Goal: Transaction & Acquisition: Purchase product/service

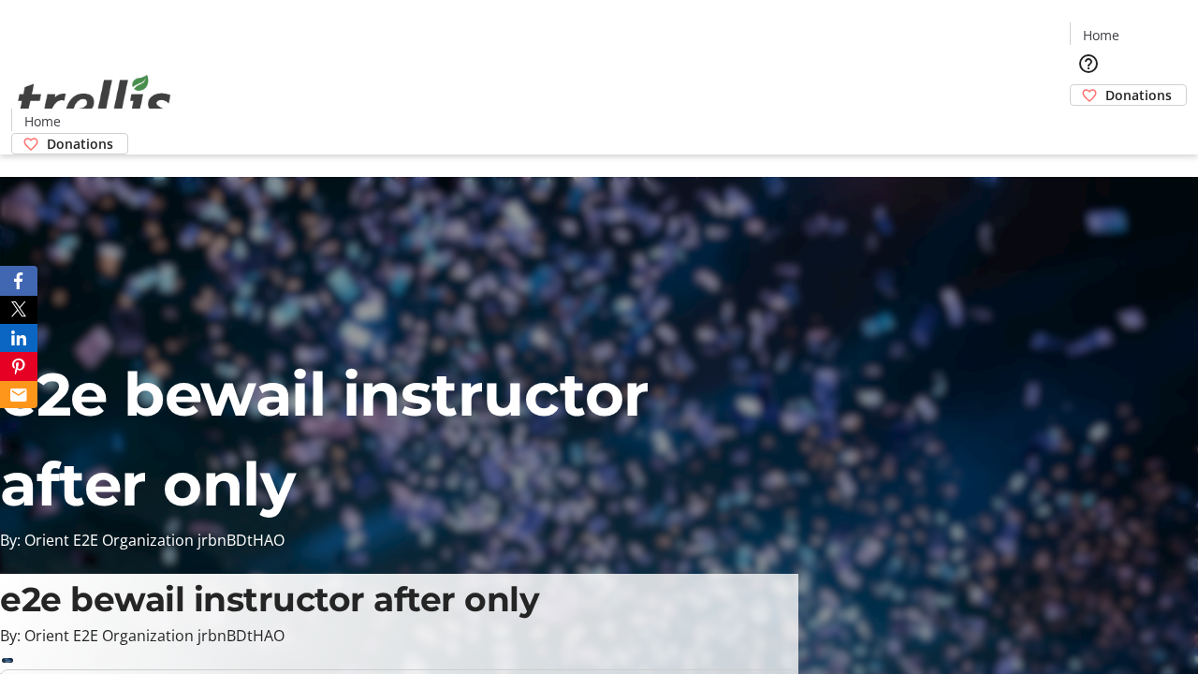
click at [1144, 28] on span "Sign Up" at bounding box center [1152, 26] width 54 height 22
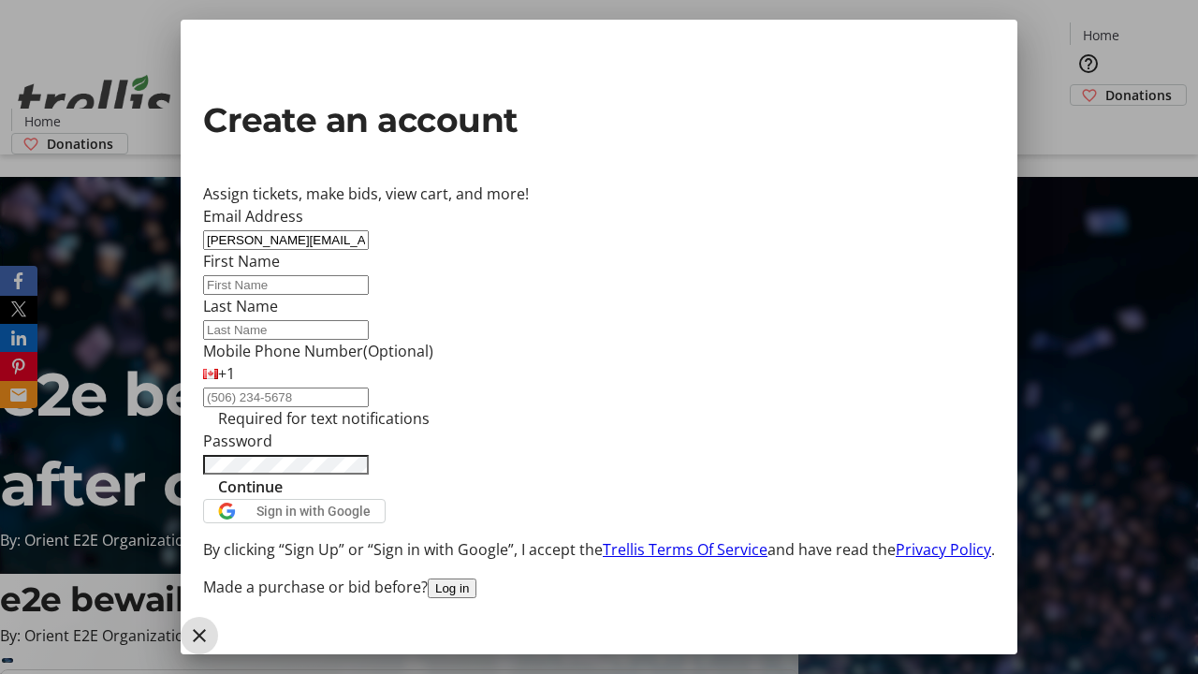
type input "[PERSON_NAME][EMAIL_ADDRESS][DOMAIN_NAME]"
type input "[PERSON_NAME]"
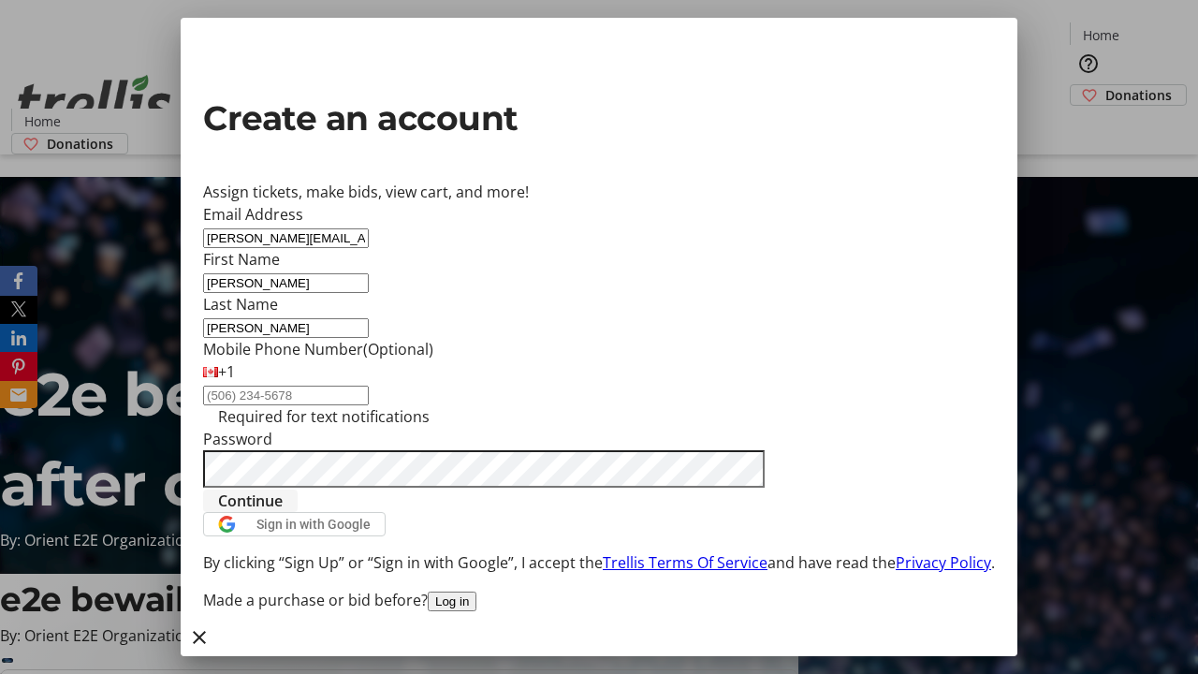
click at [283, 512] on span "Continue" at bounding box center [250, 500] width 65 height 22
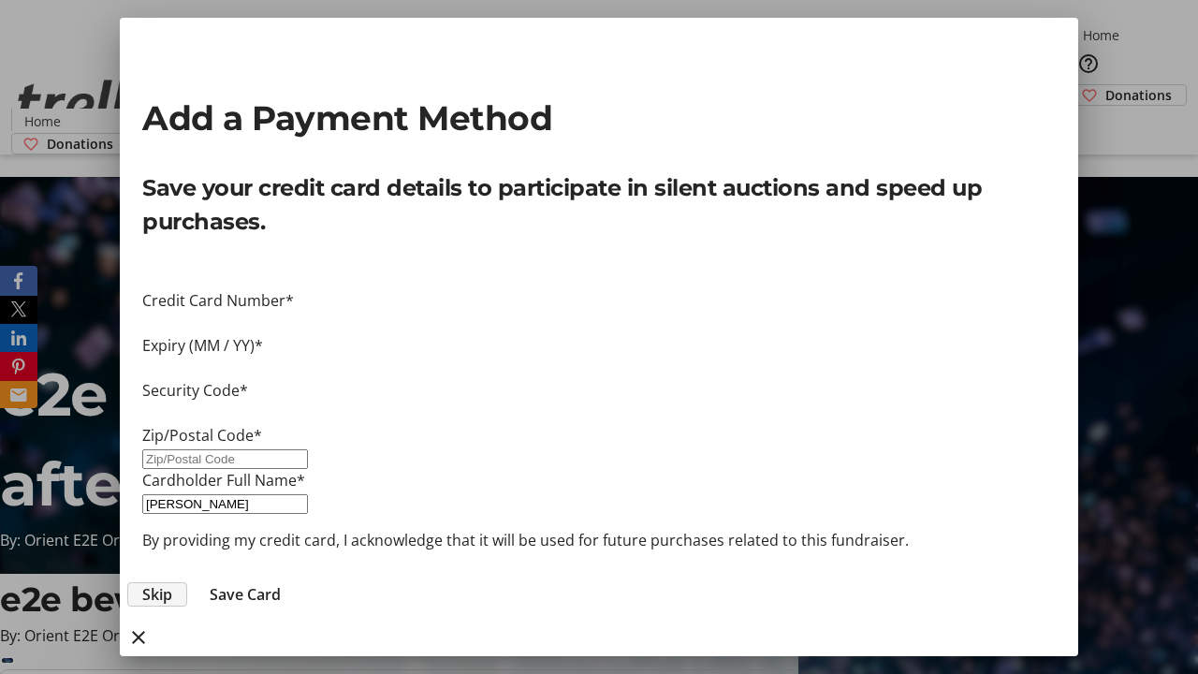
click at [172, 583] on span "Skip" at bounding box center [157, 594] width 30 height 22
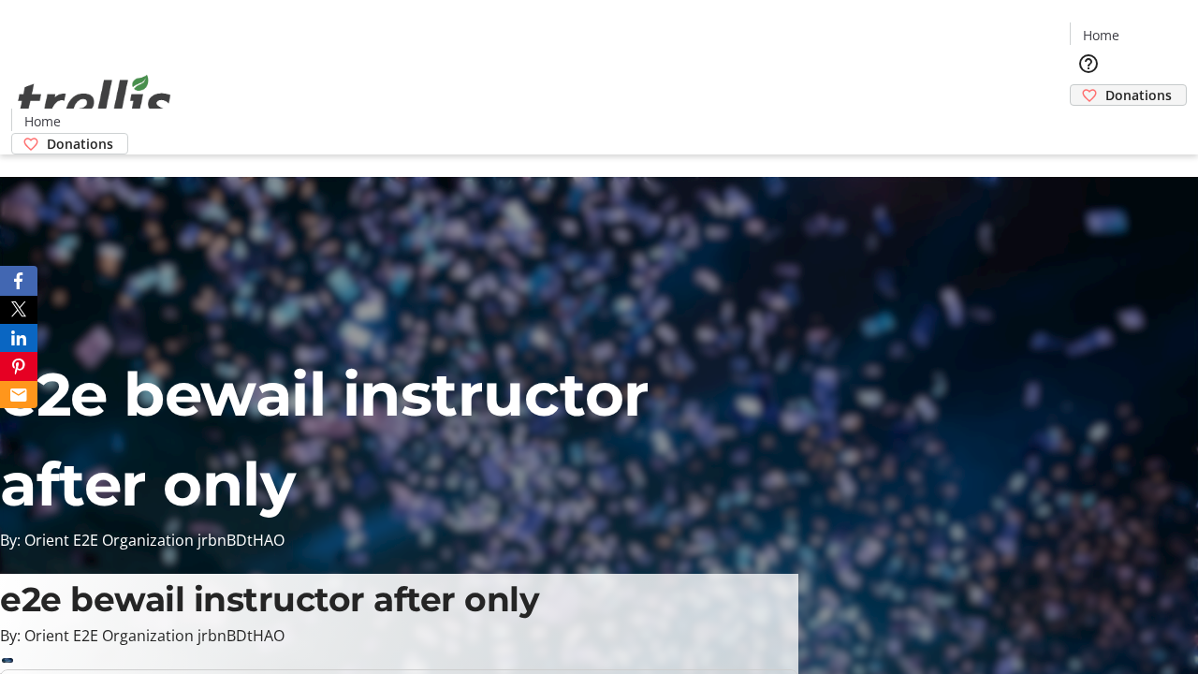
click at [1105, 85] on span "Donations" at bounding box center [1138, 95] width 66 height 20
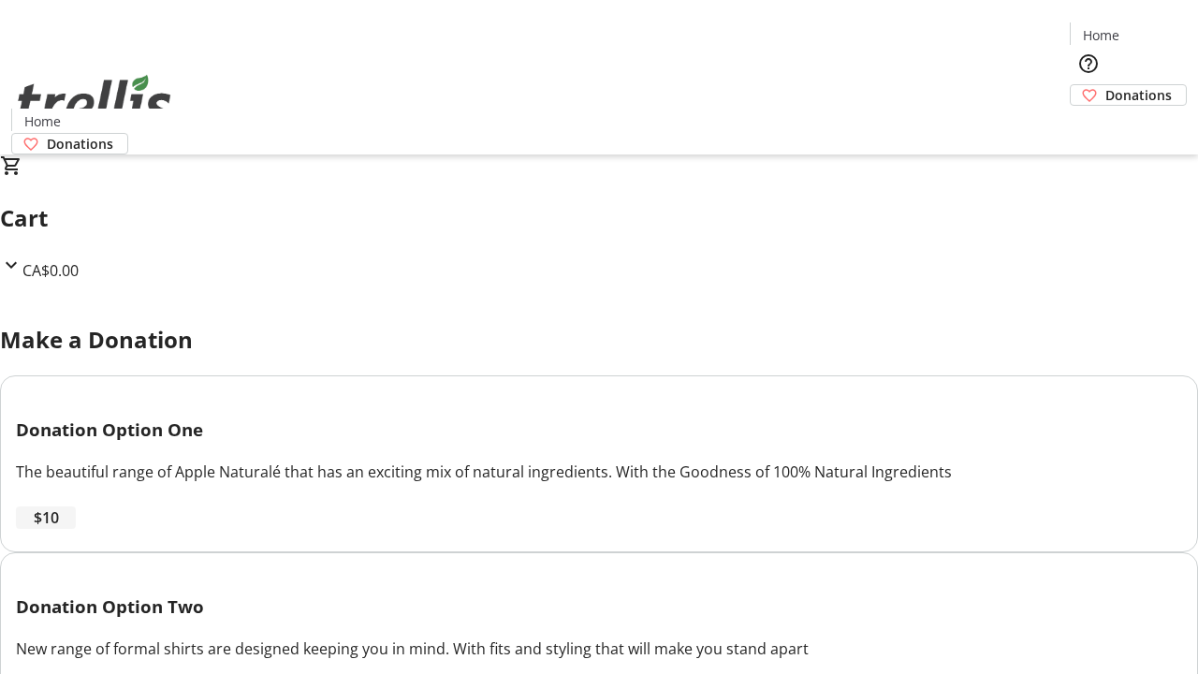
click at [59, 529] on span "$10" at bounding box center [46, 517] width 25 height 22
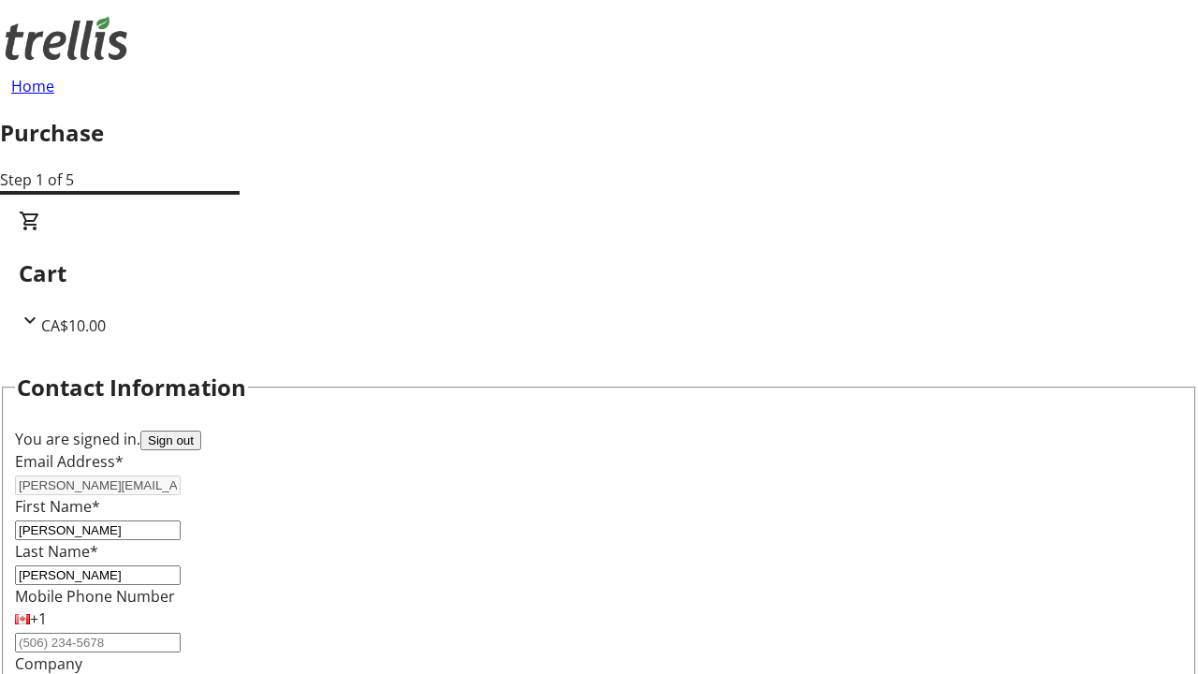
select select "CA"
type input "[STREET_ADDRESS][PERSON_NAME]"
type input "Kelowna"
select select "BC"
type input "Kelowna"
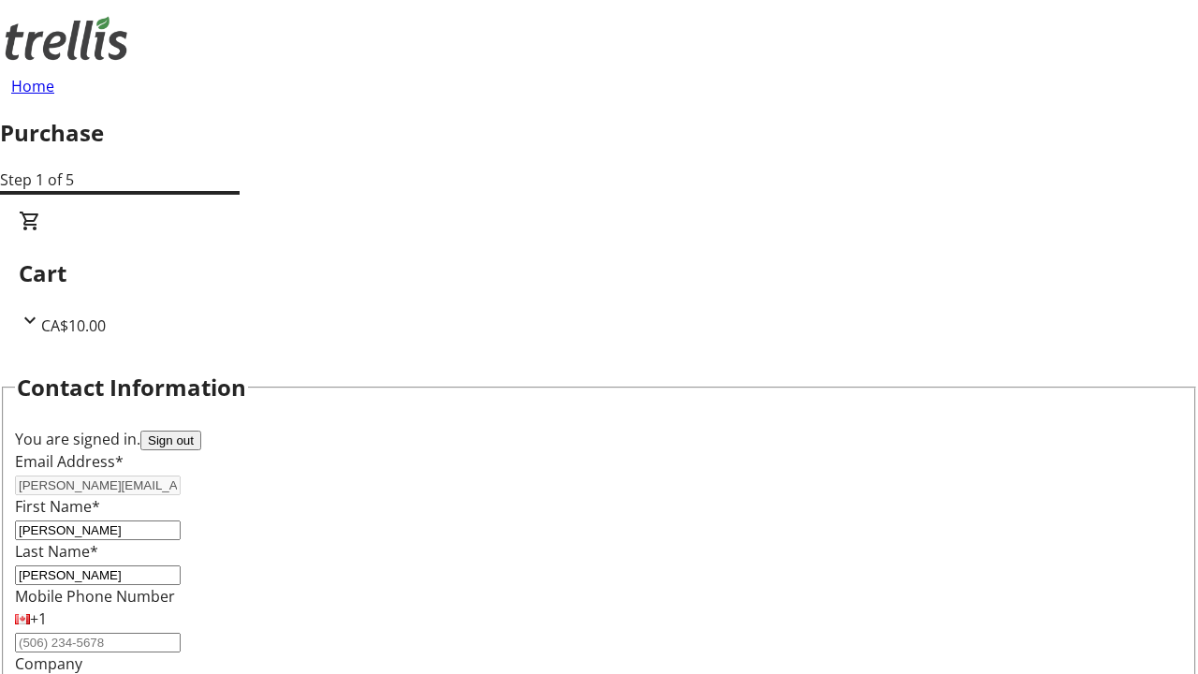
type input "V1Y 0C2"
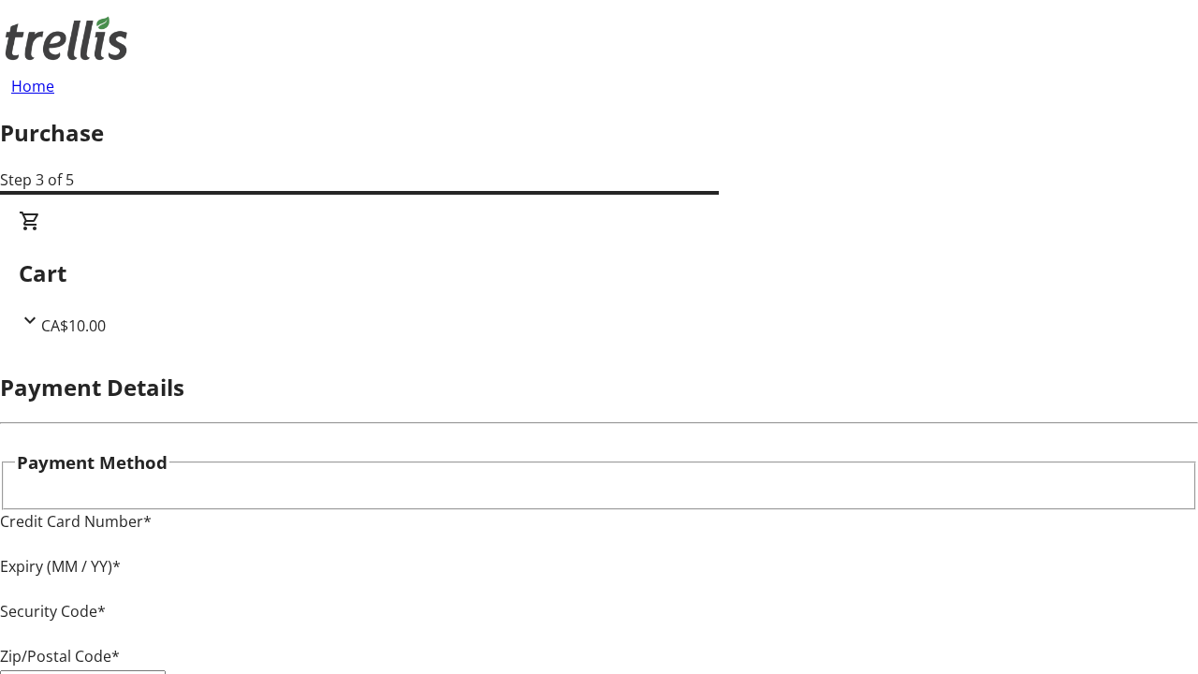
type input "V1Y 0C2"
